Goal: Transaction & Acquisition: Purchase product/service

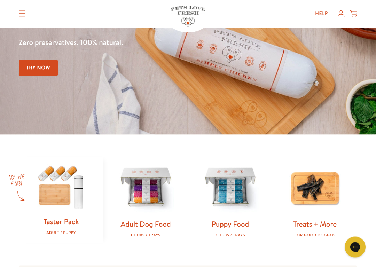
scroll to position [111, 0]
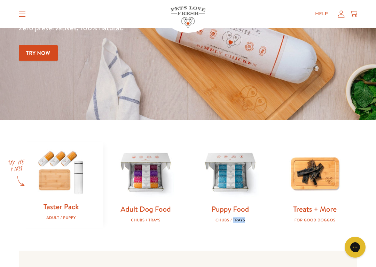
click at [238, 190] on img at bounding box center [230, 173] width 62 height 62
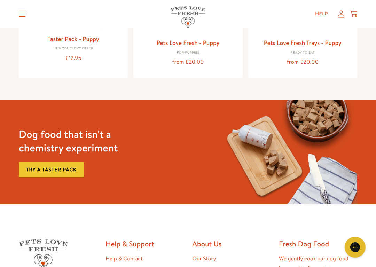
scroll to position [178, 0]
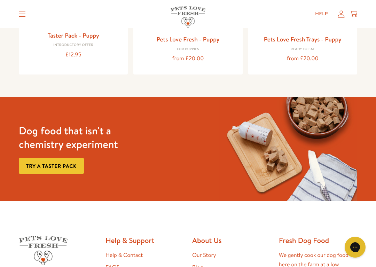
click at [285, 174] on img at bounding box center [288, 149] width 138 height 104
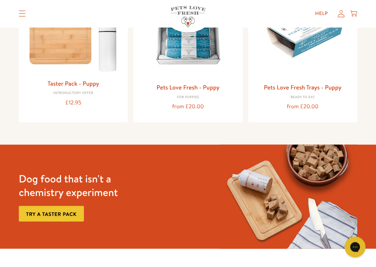
scroll to position [126, 0]
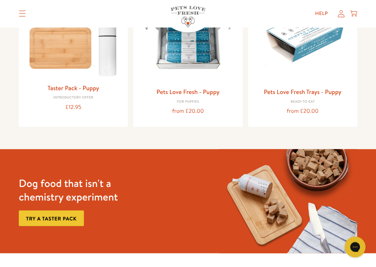
click at [71, 218] on link "Try a taster pack" at bounding box center [51, 218] width 65 height 16
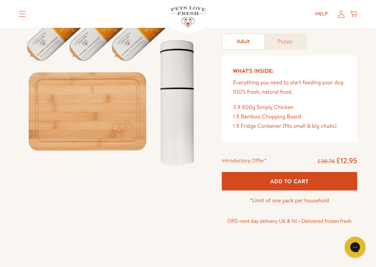
scroll to position [78, 0]
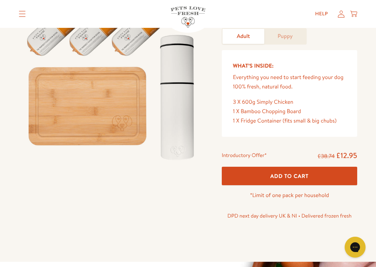
click at [288, 43] on link "Puppy" at bounding box center [285, 36] width 42 height 15
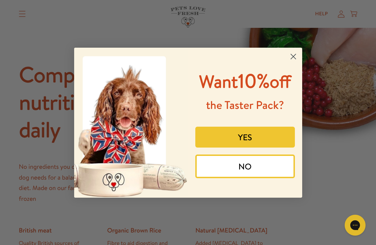
scroll to position [306, 0]
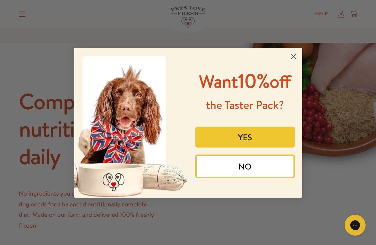
click at [292, 52] on circle "Close dialog" at bounding box center [292, 55] width 11 height 11
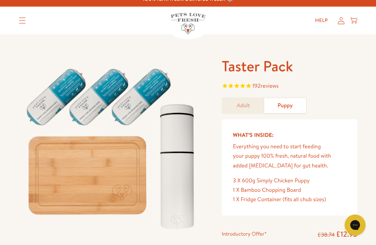
scroll to position [0, 0]
